Goal: Information Seeking & Learning: Learn about a topic

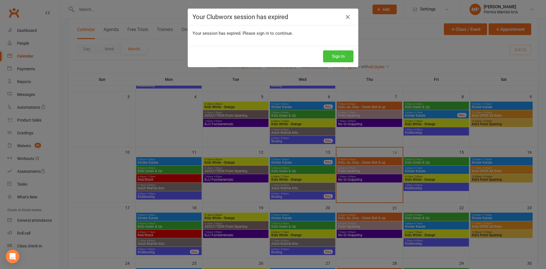
click at [337, 55] on button "Sign In" at bounding box center [338, 56] width 30 height 12
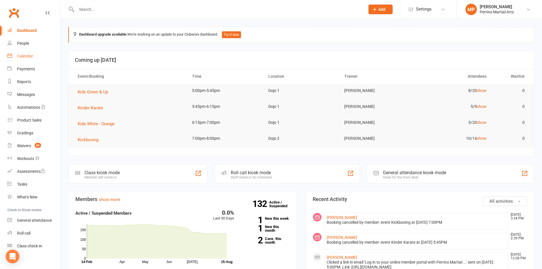
click at [27, 56] on div "Calendar" at bounding box center [25, 56] width 16 height 5
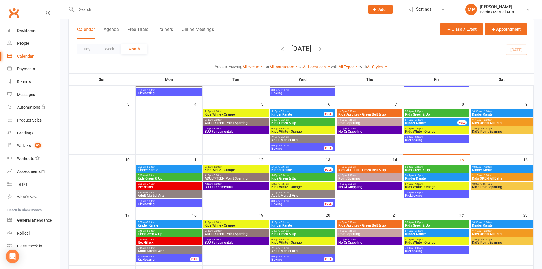
scroll to position [105, 0]
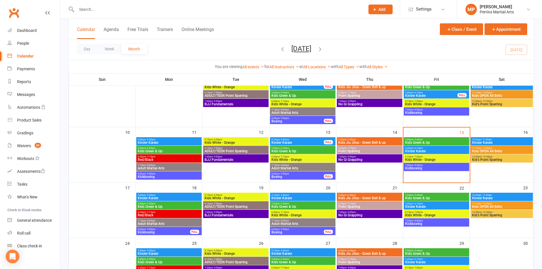
click at [452, 141] on span "5:00pm - 5:45pm" at bounding box center [436, 139] width 63 height 3
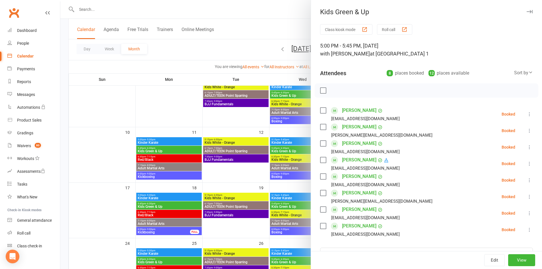
click at [527, 12] on icon "button" at bounding box center [530, 11] width 6 height 3
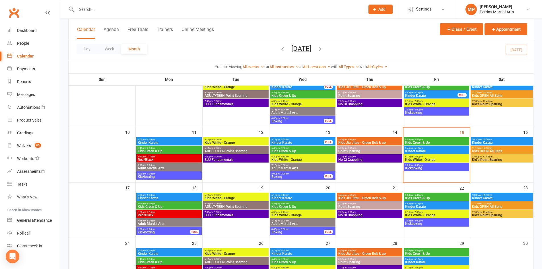
click at [445, 149] on span "Kinder Karate" at bounding box center [436, 150] width 63 height 3
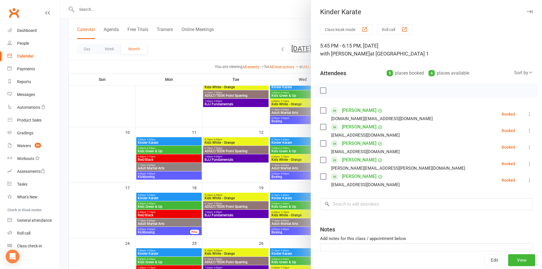
drag, startPoint x: 521, startPoint y: 12, endPoint x: 508, endPoint y: 14, distance: 13.2
click at [527, 12] on icon "button" at bounding box center [530, 11] width 6 height 3
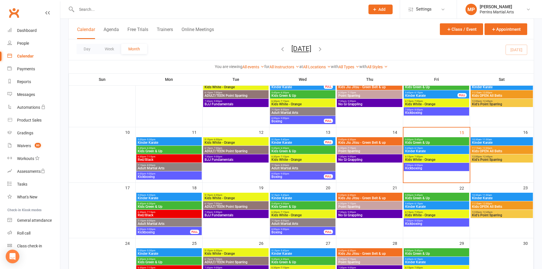
click at [446, 159] on span "Kids White - Orange" at bounding box center [436, 159] width 63 height 3
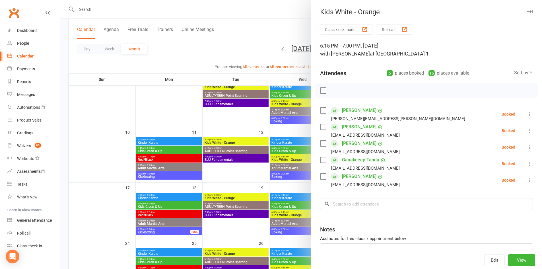
click at [527, 12] on icon "button" at bounding box center [530, 11] width 6 height 3
